Goal: Transaction & Acquisition: Purchase product/service

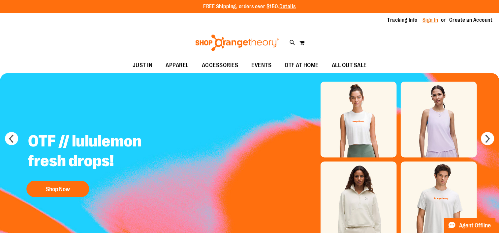
type input "**********"
click at [434, 21] on link "Sign In" at bounding box center [430, 19] width 16 height 7
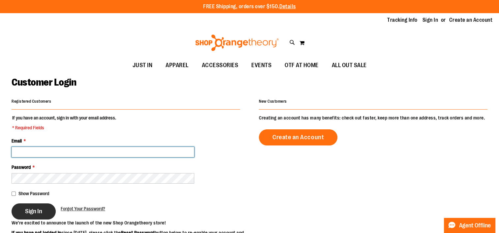
type input "**********"
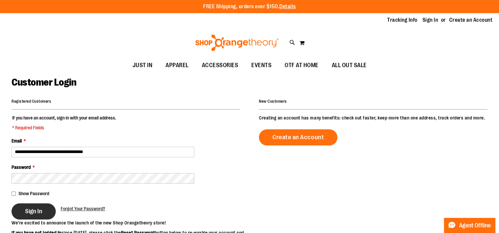
type input "**********"
click at [26, 209] on span "Sign In" at bounding box center [33, 211] width 17 height 7
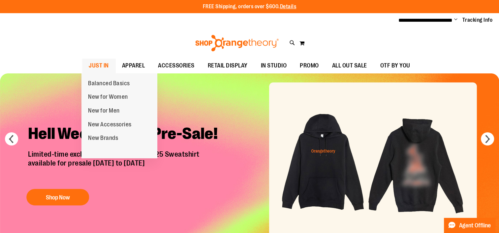
type input "**********"
click at [109, 61] on link "JUST IN" at bounding box center [98, 65] width 33 height 15
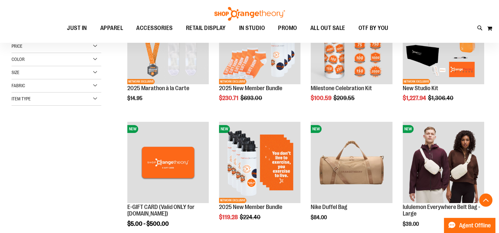
scroll to position [33, 0]
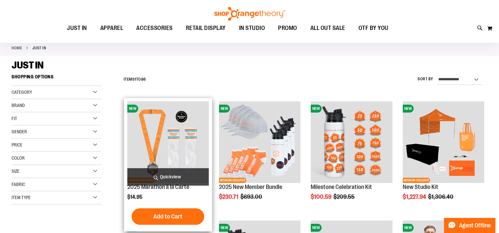
type input "**********"
click at [183, 119] on img "product" at bounding box center [167, 141] width 81 height 81
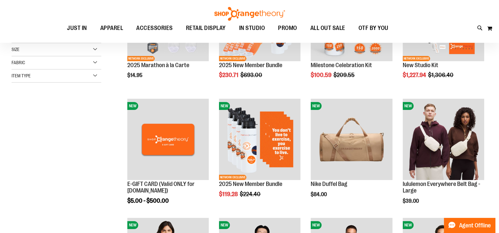
scroll to position [92, 0]
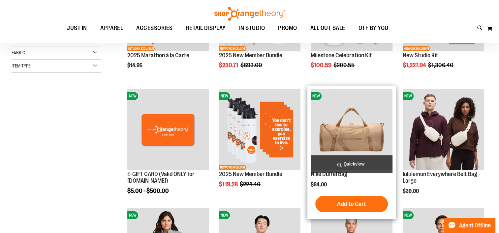
type input "**********"
click at [370, 119] on img "product" at bounding box center [350, 129] width 81 height 81
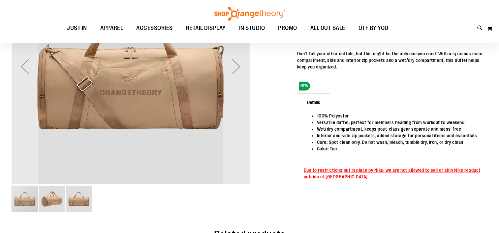
scroll to position [26, 0]
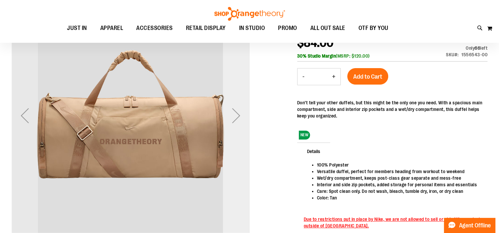
type input "**********"
click at [240, 115] on div "Next" at bounding box center [236, 115] width 26 height 26
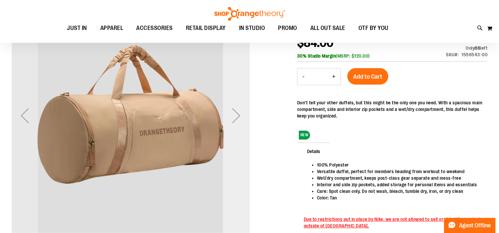
click at [240, 115] on div "Next" at bounding box center [236, 115] width 26 height 26
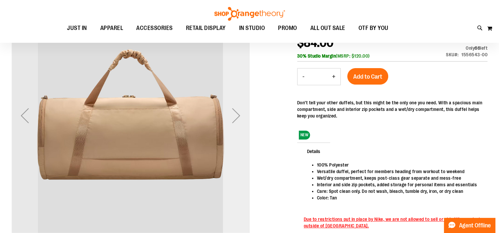
click at [240, 115] on div "Next" at bounding box center [236, 115] width 26 height 26
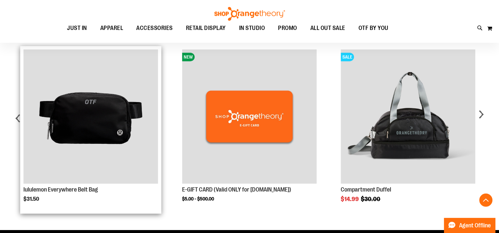
scroll to position [323, 0]
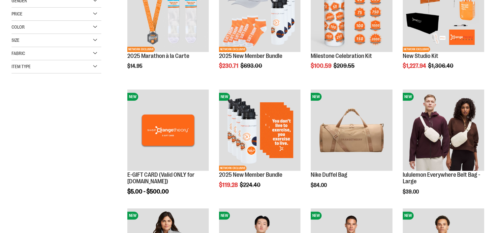
scroll to position [164, 0]
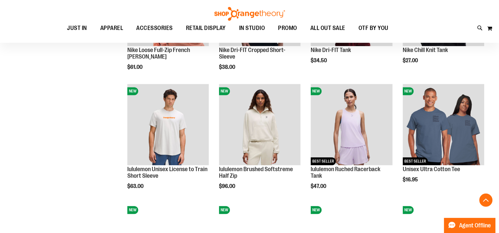
scroll to position [626, 0]
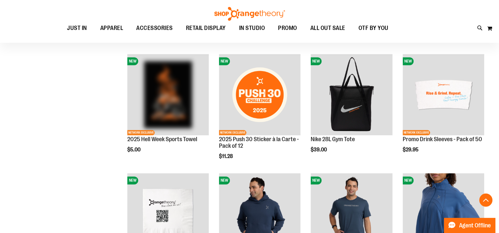
scroll to position [824, 0]
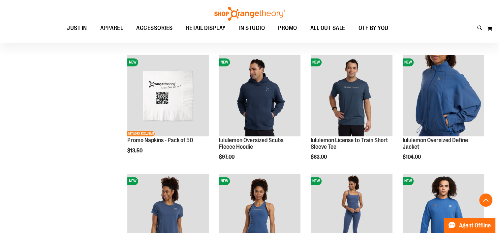
scroll to position [889, 0]
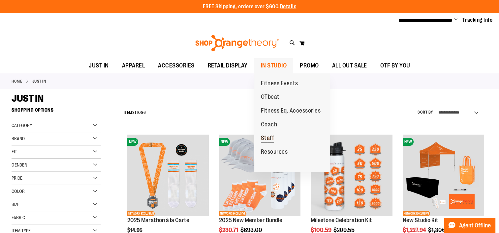
type input "**********"
click at [271, 136] on span "Staff" at bounding box center [268, 139] width 14 height 8
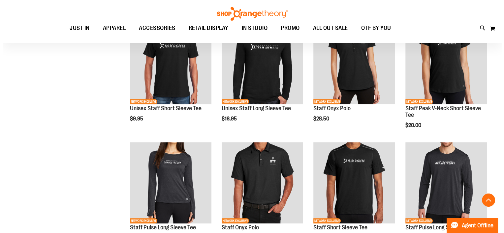
scroll to position [263, 0]
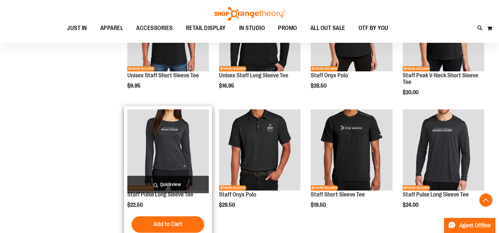
type input "**********"
click at [176, 178] on span "Quickview" at bounding box center [167, 184] width 81 height 17
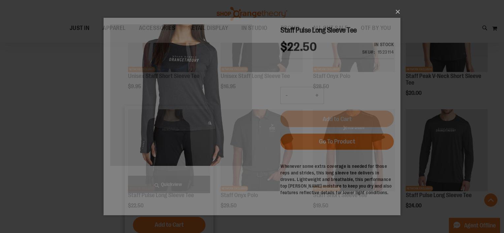
scroll to position [0, 0]
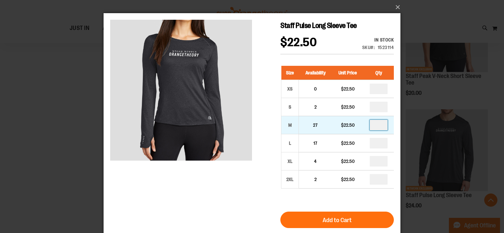
click at [382, 127] on input "number" at bounding box center [378, 125] width 18 height 11
type input "*"
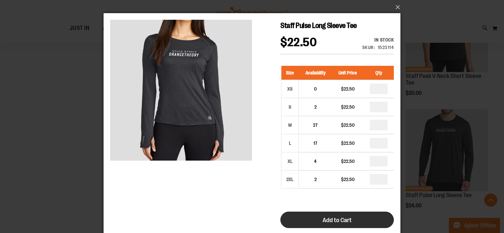
click at [328, 221] on span "Add to Cart" at bounding box center [336, 220] width 29 height 7
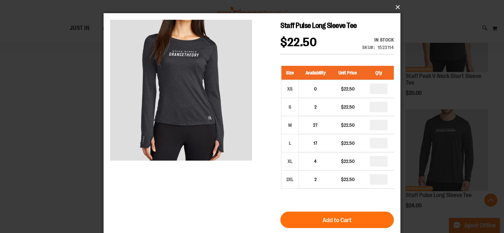
click at [396, 5] on button "×" at bounding box center [253, 7] width 297 height 14
click at [397, 7] on button "×" at bounding box center [253, 7] width 297 height 14
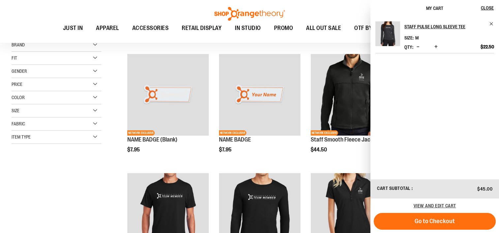
scroll to position [131, 0]
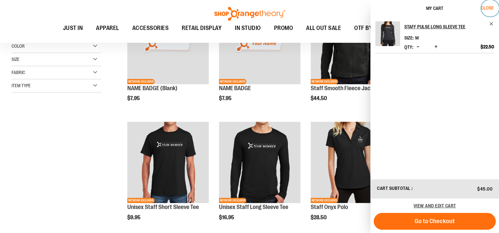
click at [494, 8] on button "Close" at bounding box center [490, 8] width 18 height 16
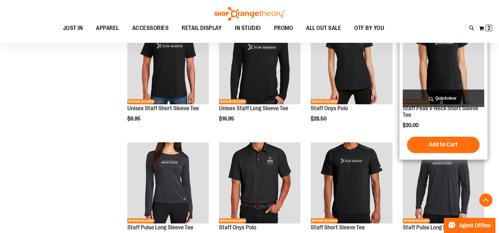
scroll to position [197, 0]
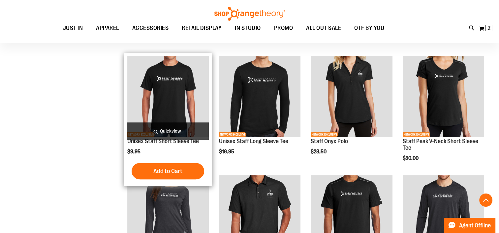
click at [162, 100] on img "product" at bounding box center [167, 96] width 81 height 81
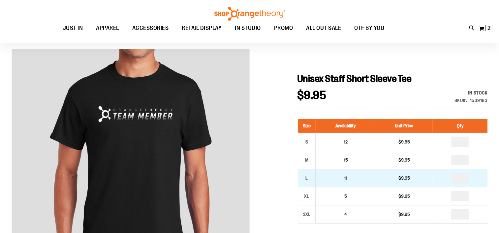
scroll to position [99, 0]
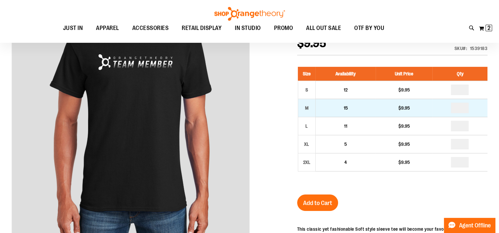
type input "**********"
click at [465, 108] on input "number" at bounding box center [459, 108] width 18 height 11
type input "*"
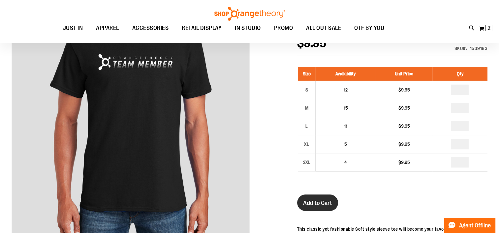
click at [320, 198] on button "Add to Cart" at bounding box center [317, 203] width 41 height 16
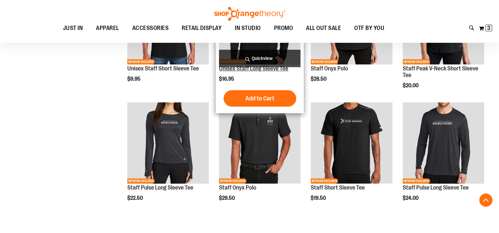
scroll to position [223, 0]
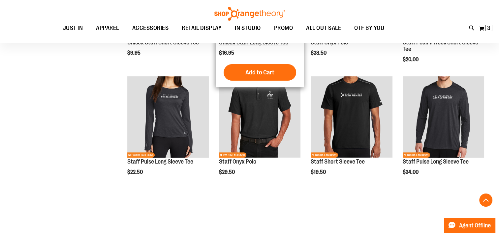
type input "**********"
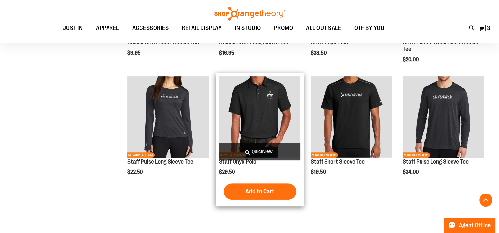
click at [258, 138] on img "product" at bounding box center [259, 116] width 81 height 81
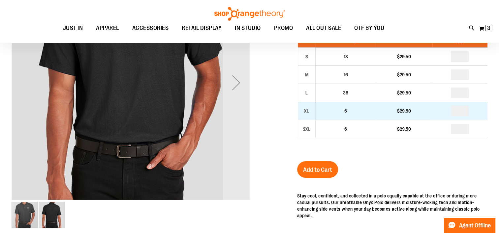
scroll to position [32, 0]
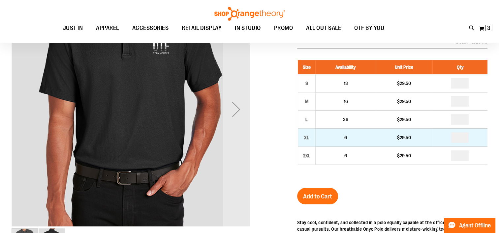
type input "**********"
click at [462, 138] on input "number" at bounding box center [459, 137] width 18 height 11
type input "*"
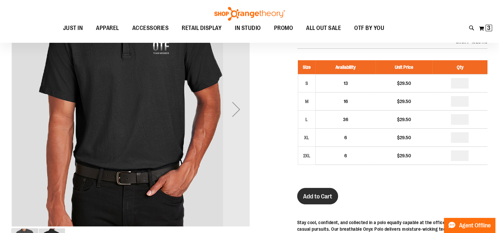
click at [316, 191] on button "Add to Cart" at bounding box center [317, 196] width 41 height 16
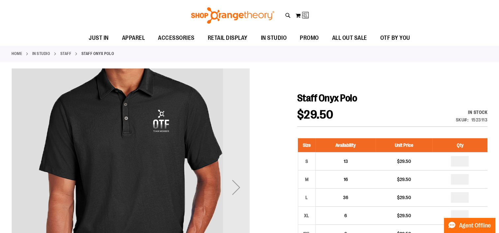
scroll to position [0, 0]
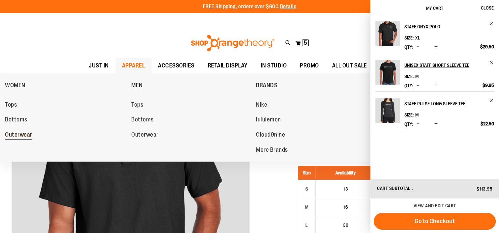
click at [25, 136] on span "Outerwear" at bounding box center [18, 135] width 27 height 8
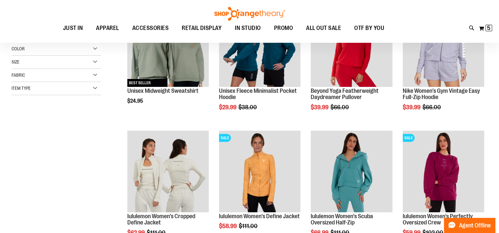
scroll to position [164, 0]
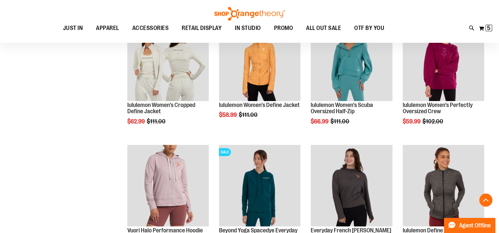
scroll to position [230, 0]
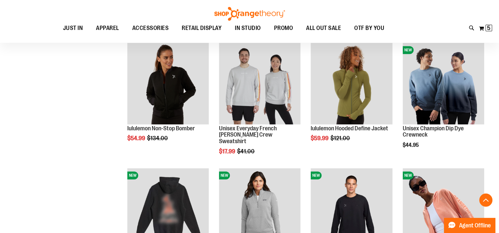
scroll to position [527, 0]
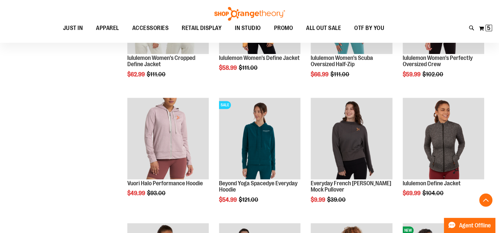
scroll to position [230, 0]
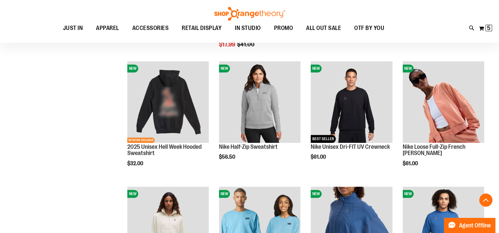
scroll to position [593, 0]
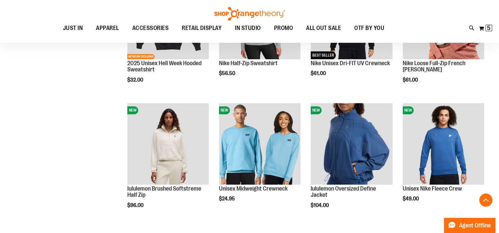
scroll to position [593, 0]
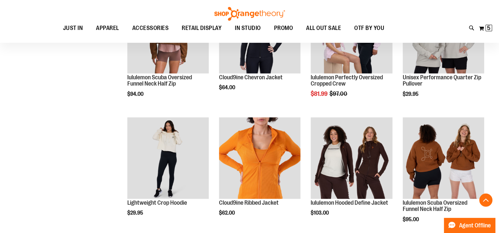
scroll to position [1054, 0]
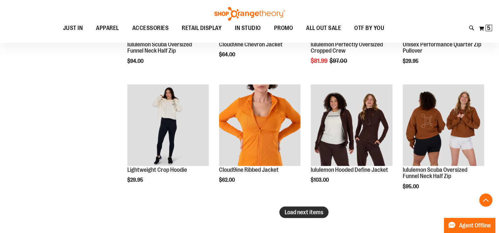
type input "**********"
click at [319, 211] on span "Load next items" at bounding box center [303, 212] width 39 height 7
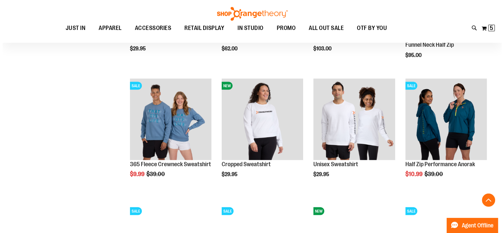
scroll to position [1186, 0]
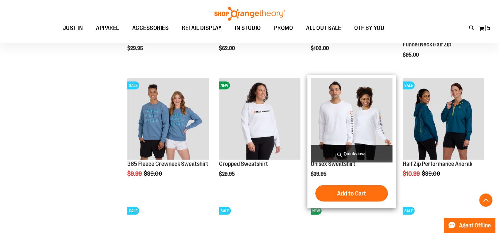
click at [349, 149] on span "Quickview" at bounding box center [350, 153] width 81 height 17
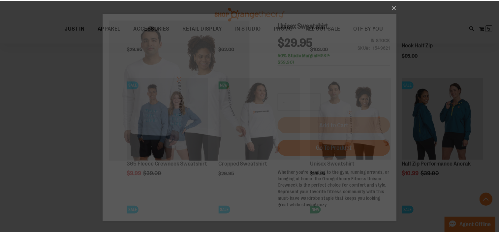
scroll to position [0, 0]
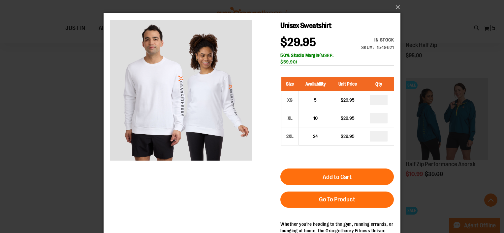
click at [53, 129] on div "×" at bounding box center [252, 116] width 504 height 233
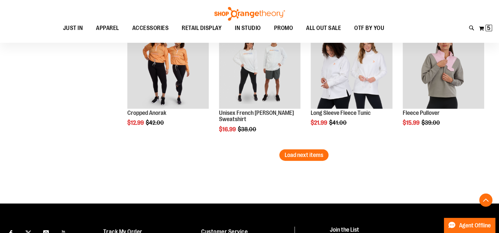
scroll to position [1549, 0]
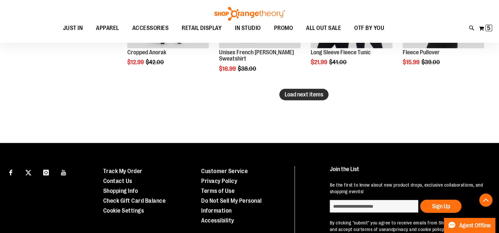
click at [314, 97] on span "Load next items" at bounding box center [303, 94] width 39 height 7
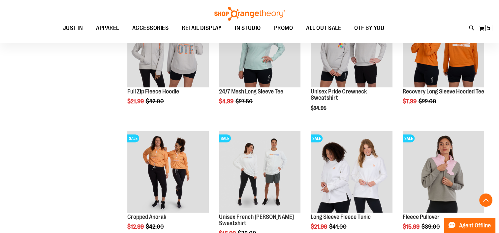
scroll to position [1549, 0]
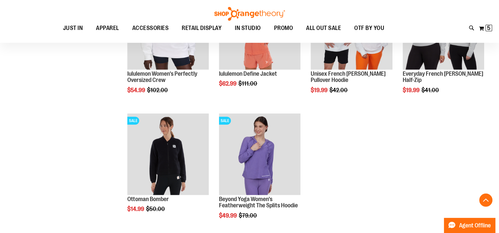
scroll to position [1812, 0]
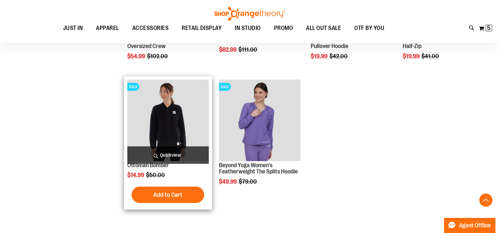
click at [164, 98] on img "product" at bounding box center [167, 120] width 81 height 81
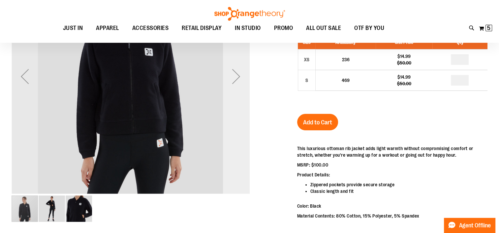
type input "**********"
click at [232, 104] on div "Next" at bounding box center [236, 76] width 26 height 238
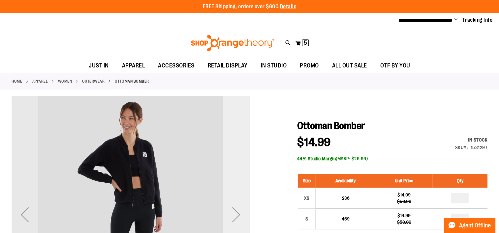
click at [239, 144] on div "Next" at bounding box center [236, 215] width 26 height 238
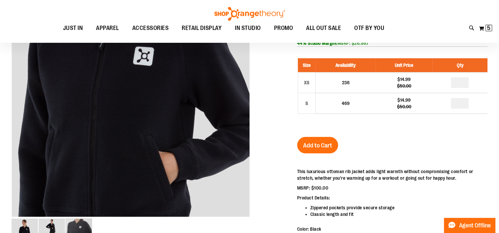
scroll to position [31, 0]
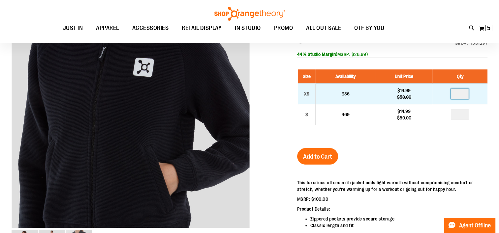
click at [463, 96] on input "number" at bounding box center [459, 94] width 18 height 11
type input "*"
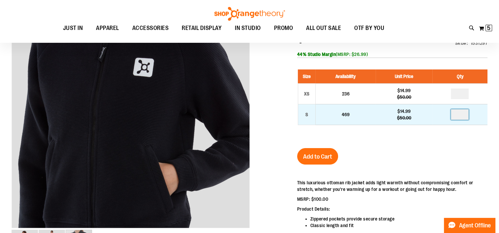
click at [462, 115] on input "number" at bounding box center [459, 114] width 18 height 11
type input "*"
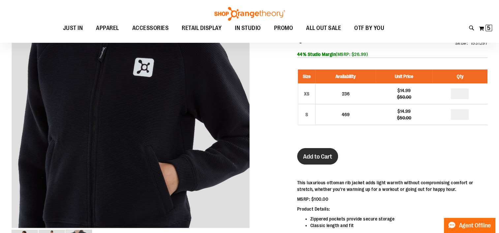
click at [323, 159] on span "Add to Cart" at bounding box center [317, 156] width 29 height 7
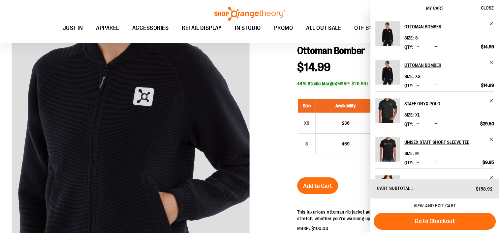
scroll to position [0, 0]
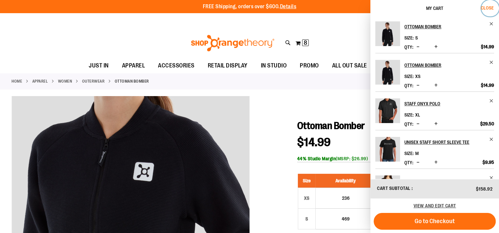
click at [486, 11] on button "Close" at bounding box center [490, 8] width 18 height 16
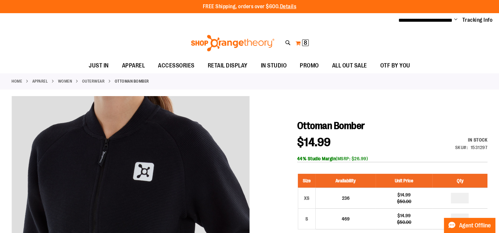
click at [301, 43] on button "My Cart 8 8 items" at bounding box center [302, 43] width 14 height 11
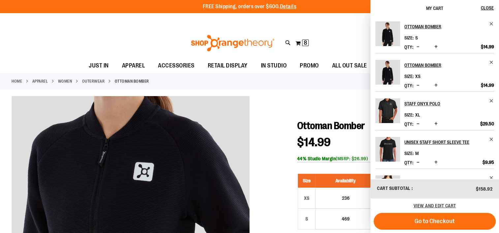
click at [348, 32] on div "Toggle Nav Search Popular Suggestions Advanced Search" at bounding box center [249, 43] width 499 height 30
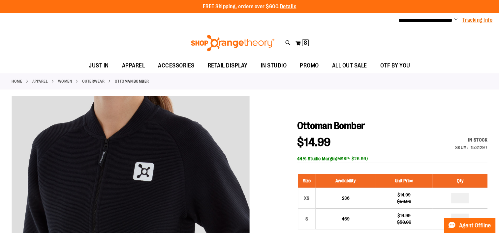
click at [476, 17] on link "Tracking Info" at bounding box center [477, 19] width 30 height 7
click at [454, 17] on span "Change" at bounding box center [455, 20] width 3 height 6
click at [491, 63] on ul "JUST IN JUST IN Balanced Basics New for Women New for Men New Accessories New B…" at bounding box center [249, 65] width 499 height 15
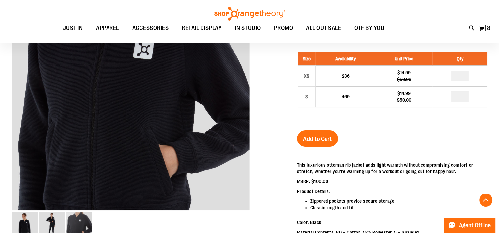
scroll to position [131, 0]
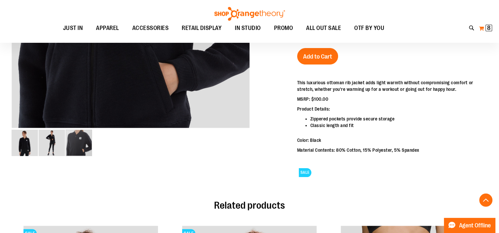
click at [487, 29] on span "8" at bounding box center [488, 28] width 3 height 7
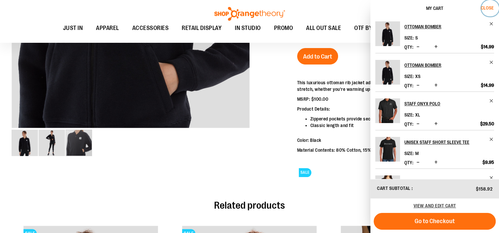
click at [492, 7] on span "Close" at bounding box center [486, 7] width 13 height 5
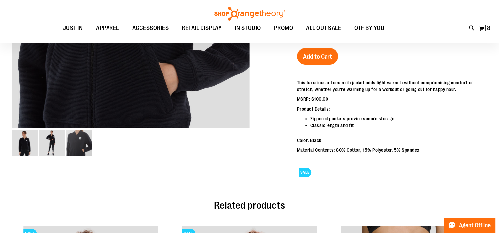
scroll to position [0, 0]
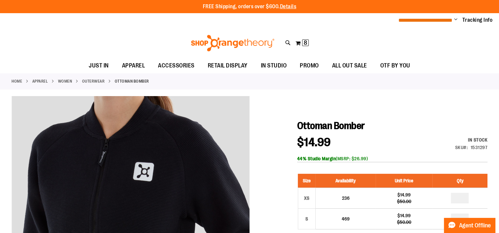
click at [443, 20] on span "**********" at bounding box center [425, 20] width 54 height 5
click at [455, 19] on span "Change" at bounding box center [455, 20] width 3 height 6
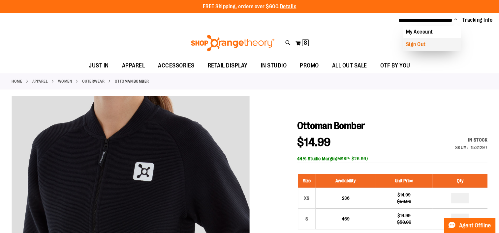
click at [424, 46] on link "Sign Out" at bounding box center [432, 44] width 58 height 13
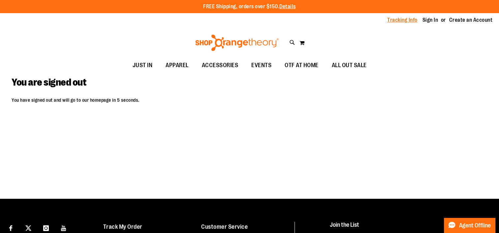
type input "**********"
click at [407, 20] on link "Tracking Info" at bounding box center [402, 19] width 30 height 7
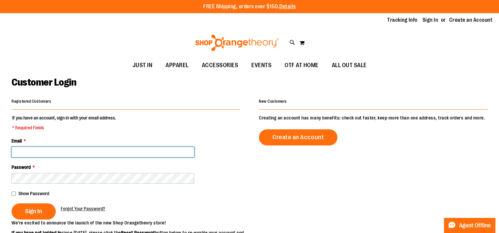
type input "**********"
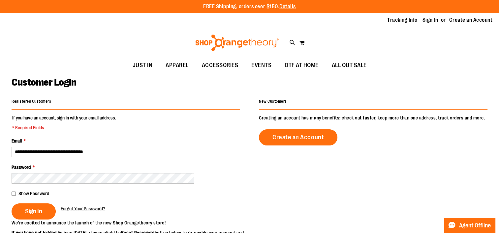
type input "**********"
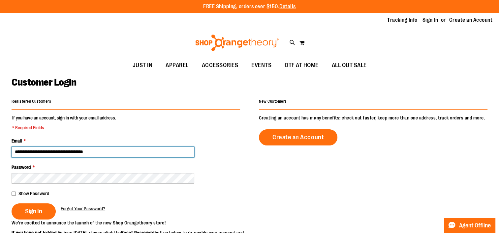
drag, startPoint x: 14, startPoint y: 156, endPoint x: -1, endPoint y: 157, distance: 15.9
click at [0, 157] on html "Skip to Content The store will not work correctly when cookies are disabled. FR…" at bounding box center [249, 116] width 499 height 233
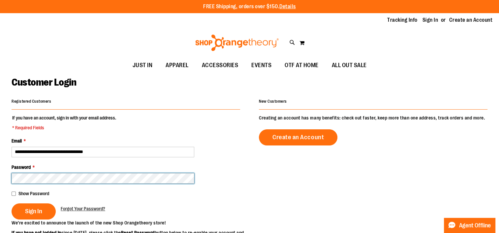
click at [4, 179] on main "**********" at bounding box center [249, 213] width 499 height 281
